Goal: Check status: Check status

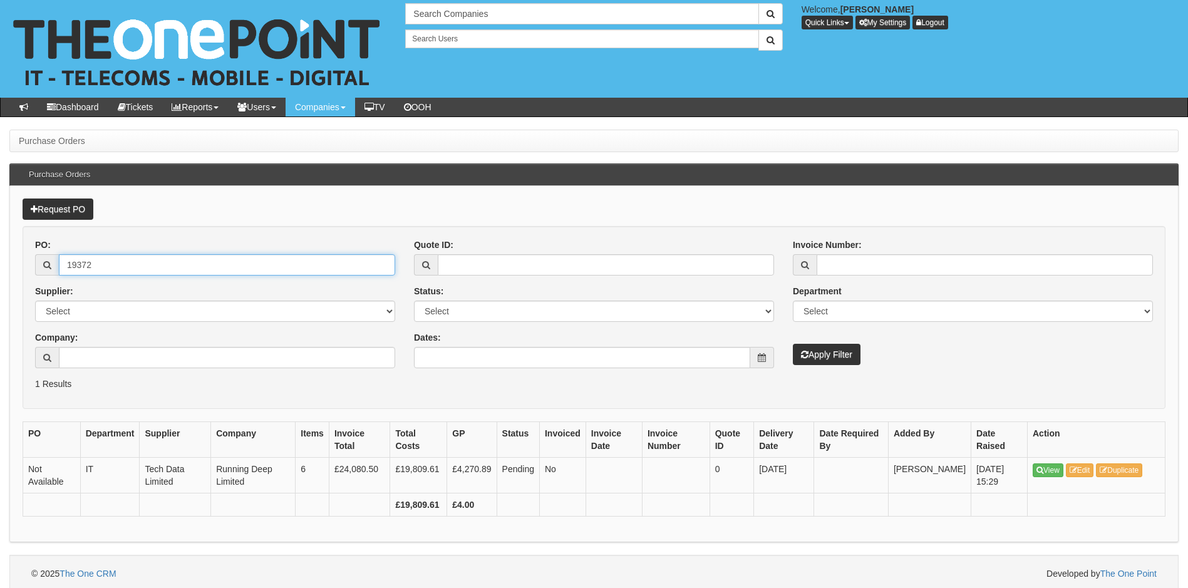
drag, startPoint x: 98, startPoint y: 266, endPoint x: 41, endPoint y: 266, distance: 57.0
click at [41, 266] on div "19372" at bounding box center [215, 264] width 360 height 21
type input "19461"
click at [793, 344] on button "Apply Filter" at bounding box center [827, 354] width 68 height 21
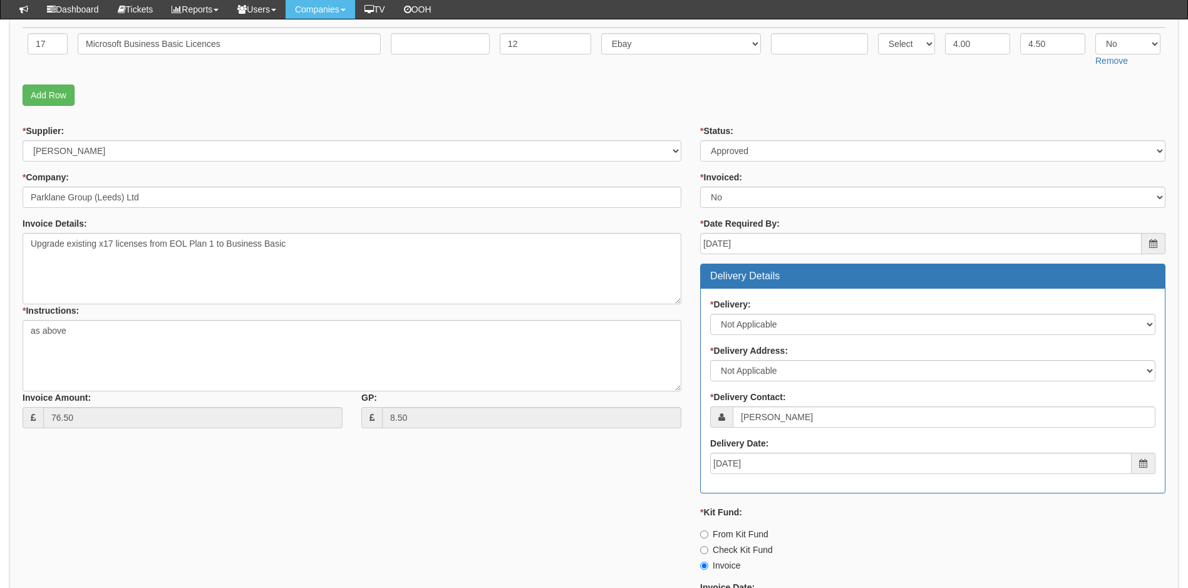
scroll to position [83, 0]
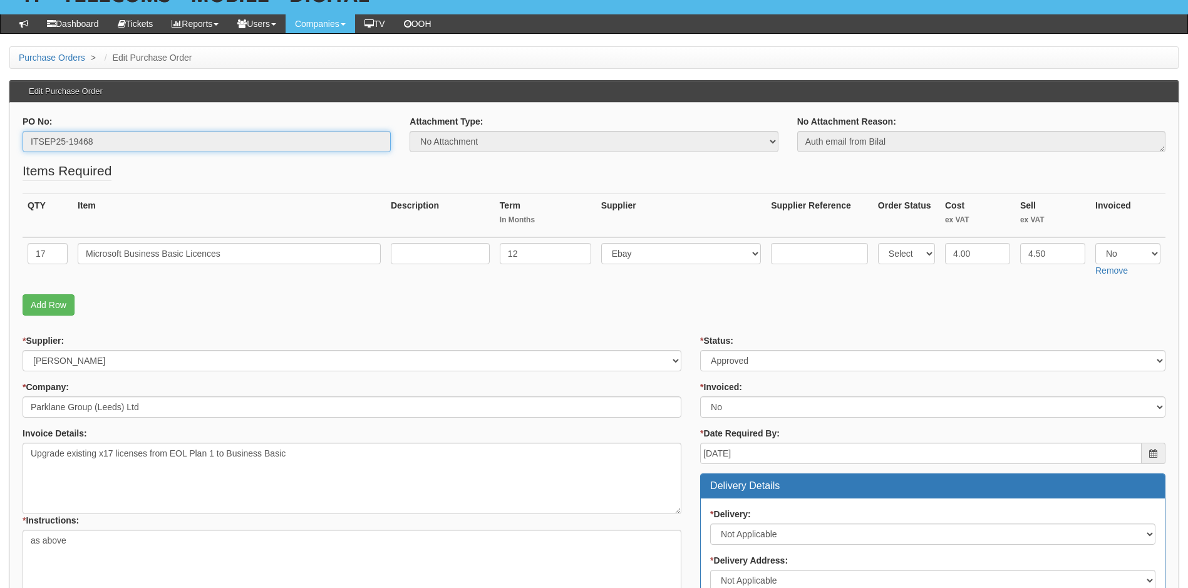
drag, startPoint x: 68, startPoint y: 143, endPoint x: 11, endPoint y: 146, distance: 57.1
click at [11, 146] on div "PO No: ITSEP25-19468 Attachment Type: Select Signed Quote Auth email if quote u…" at bounding box center [593, 587] width 1169 height 968
